Goal: Task Accomplishment & Management: Manage account settings

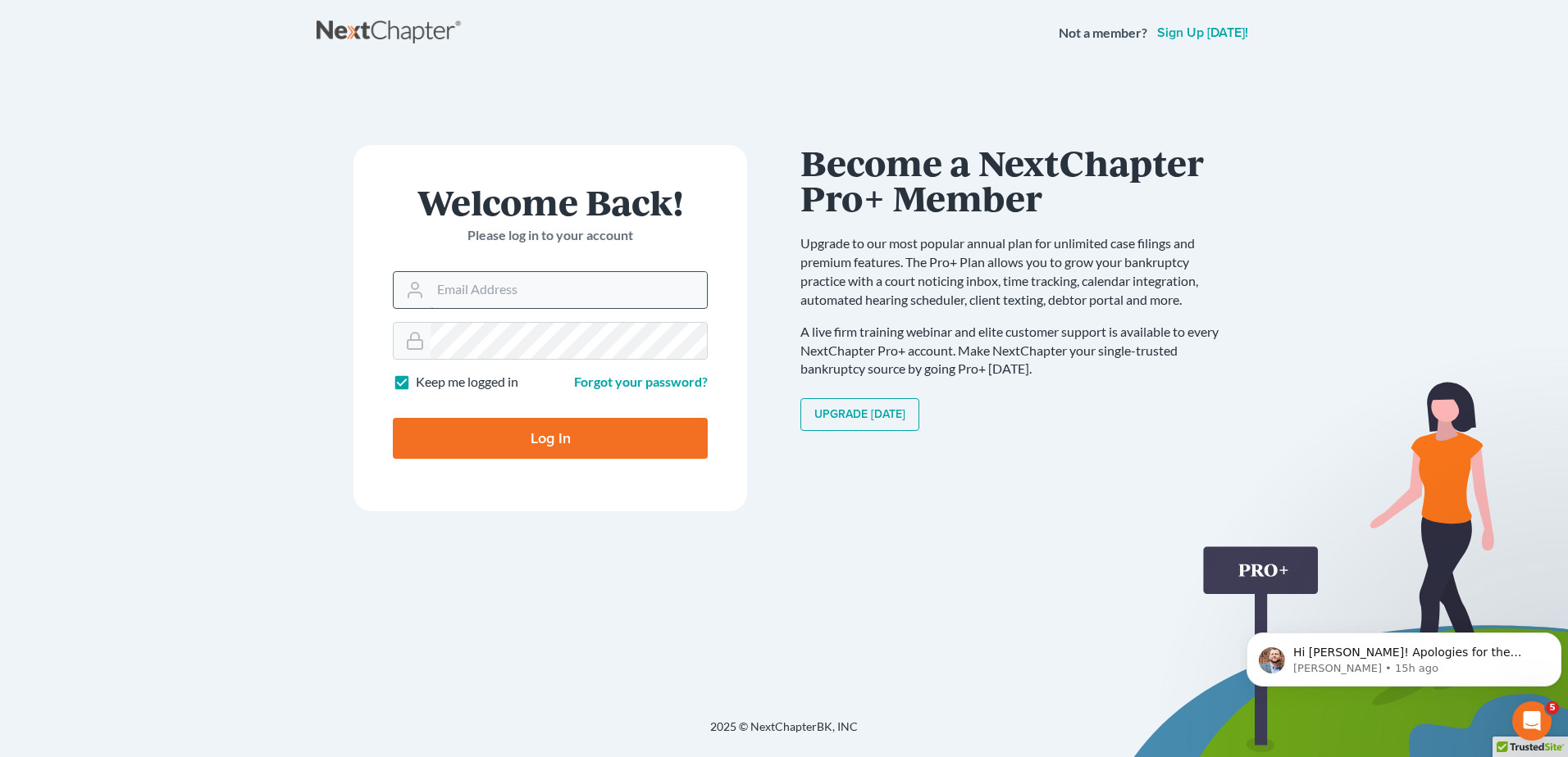
click at [591, 298] on input "Email Address" at bounding box center [568, 290] width 276 height 36
type input "[PERSON_NAME][EMAIL_ADDRESS][DOMAIN_NAME]"
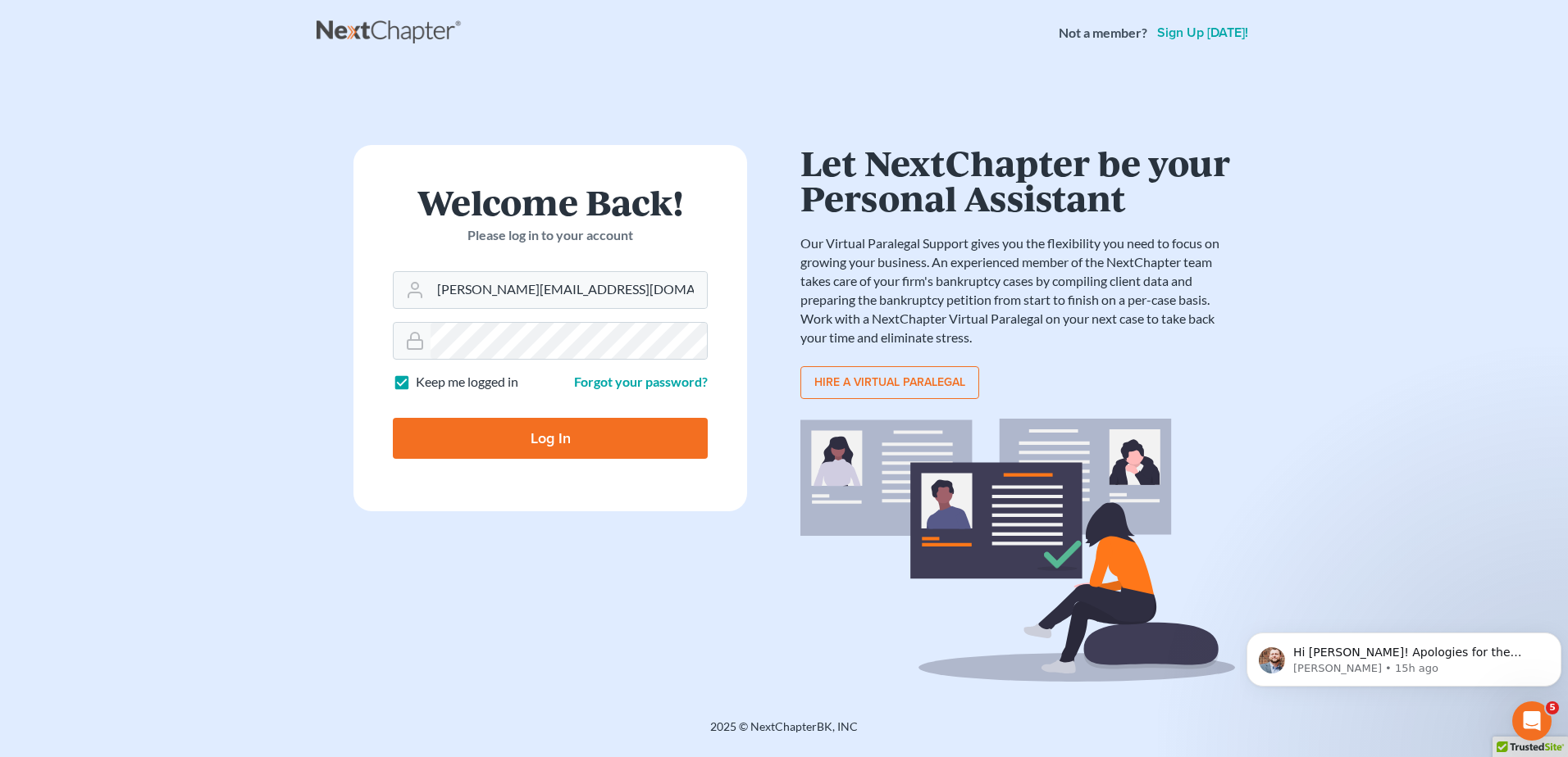
click at [539, 430] on input "Log In" at bounding box center [551, 439] width 315 height 41
type input "Thinking..."
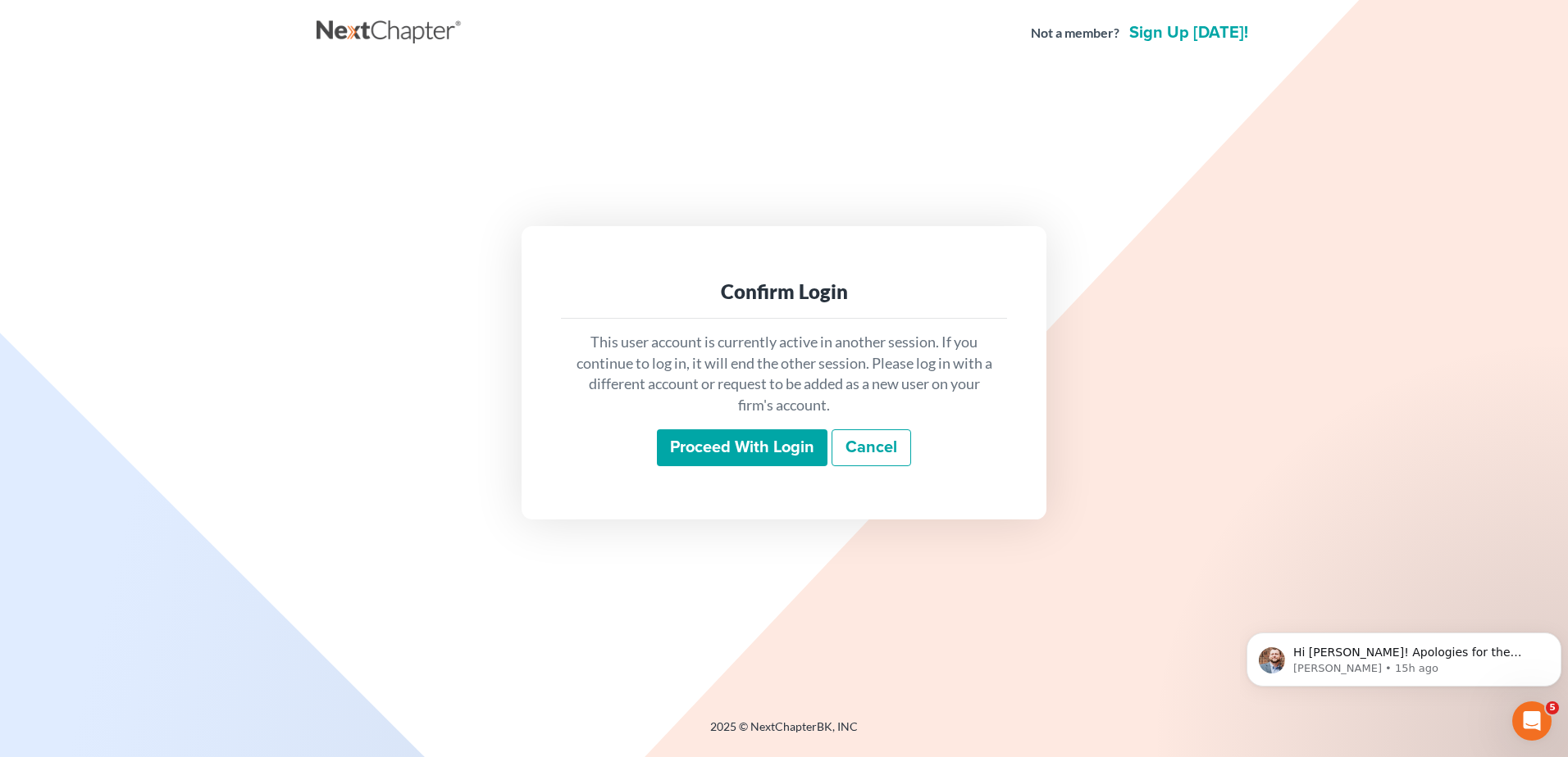
drag, startPoint x: 699, startPoint y: 446, endPoint x: 676, endPoint y: 444, distance: 23.1
click at [699, 445] on input "Proceed with login" at bounding box center [742, 449] width 171 height 38
